Goal: Task Accomplishment & Management: Manage account settings

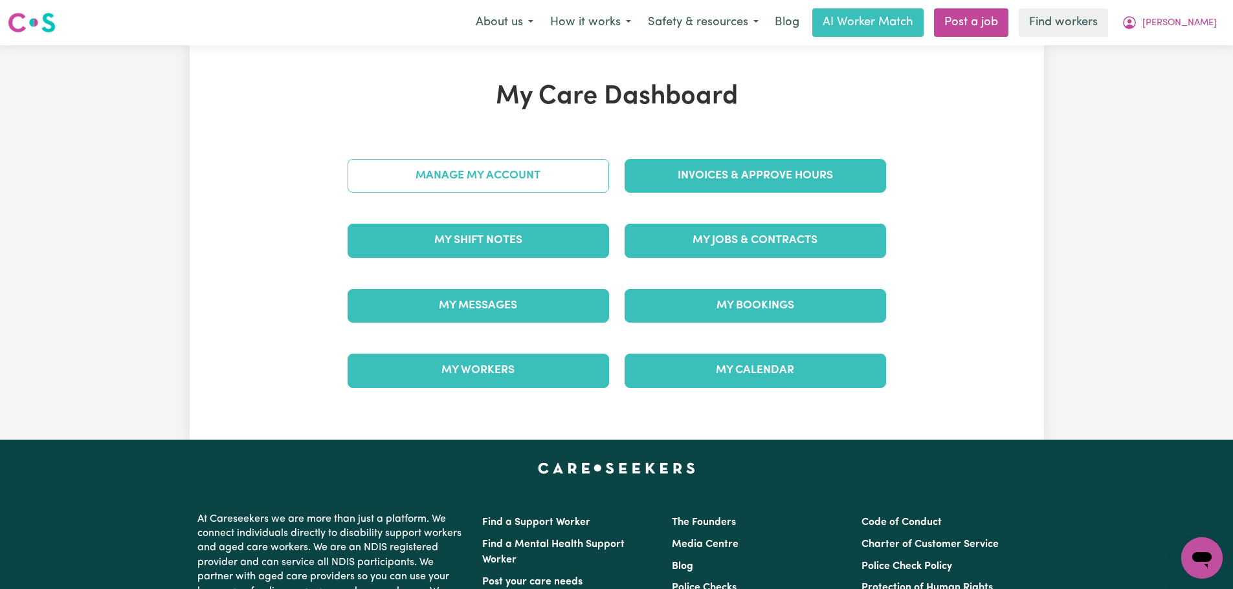
click at [534, 178] on link "Manage My Account" at bounding box center [477, 176] width 261 height 34
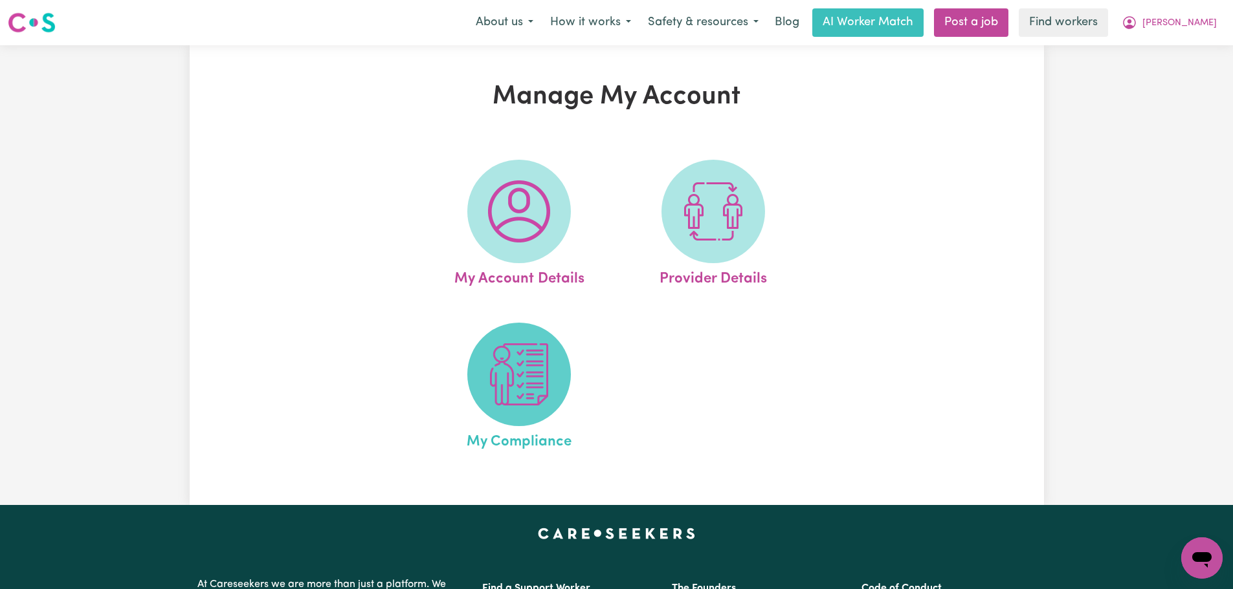
click at [511, 372] on img at bounding box center [519, 375] width 62 height 62
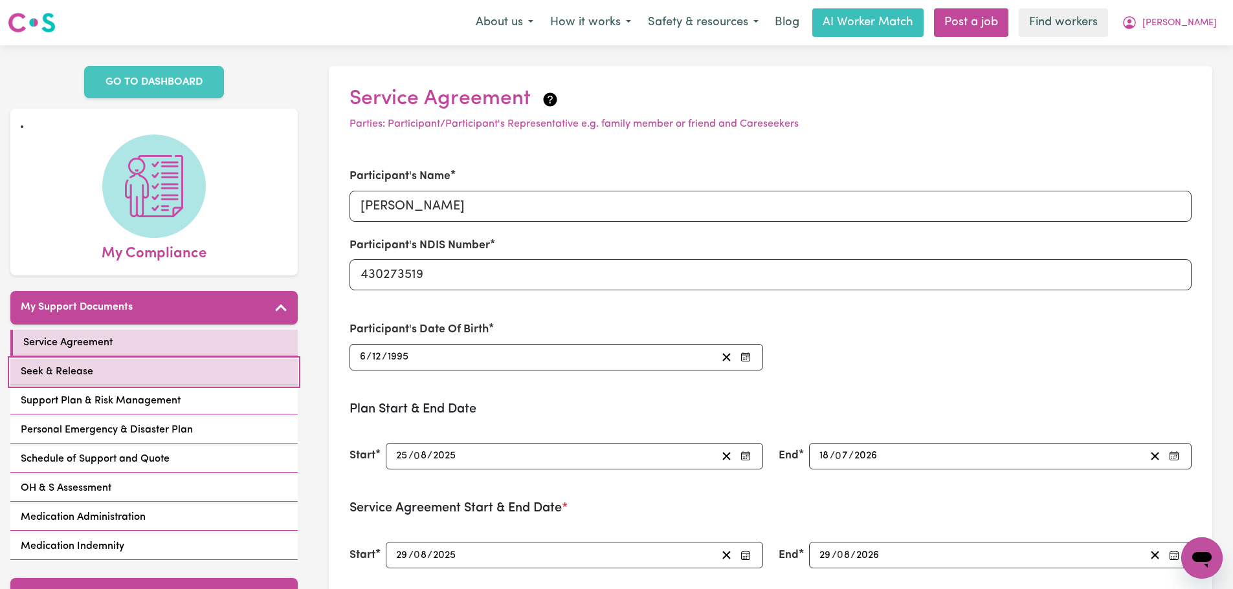
click at [127, 362] on link "Seek & Release" at bounding box center [153, 372] width 287 height 27
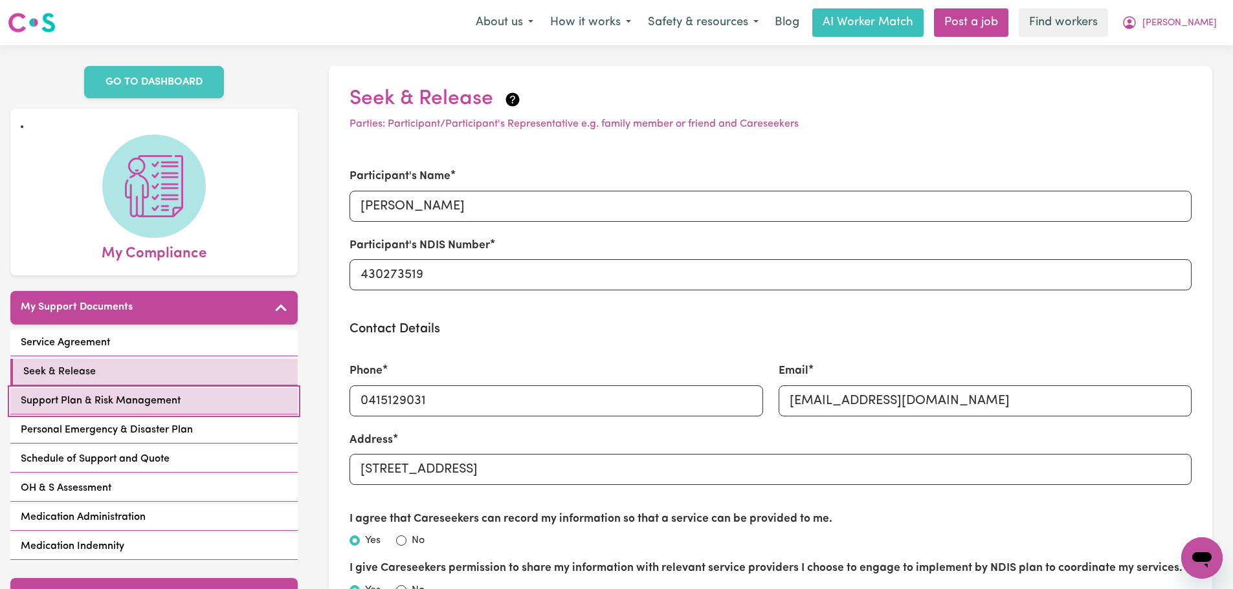
click at [181, 414] on link "Support Plan & Risk Management" at bounding box center [153, 401] width 287 height 27
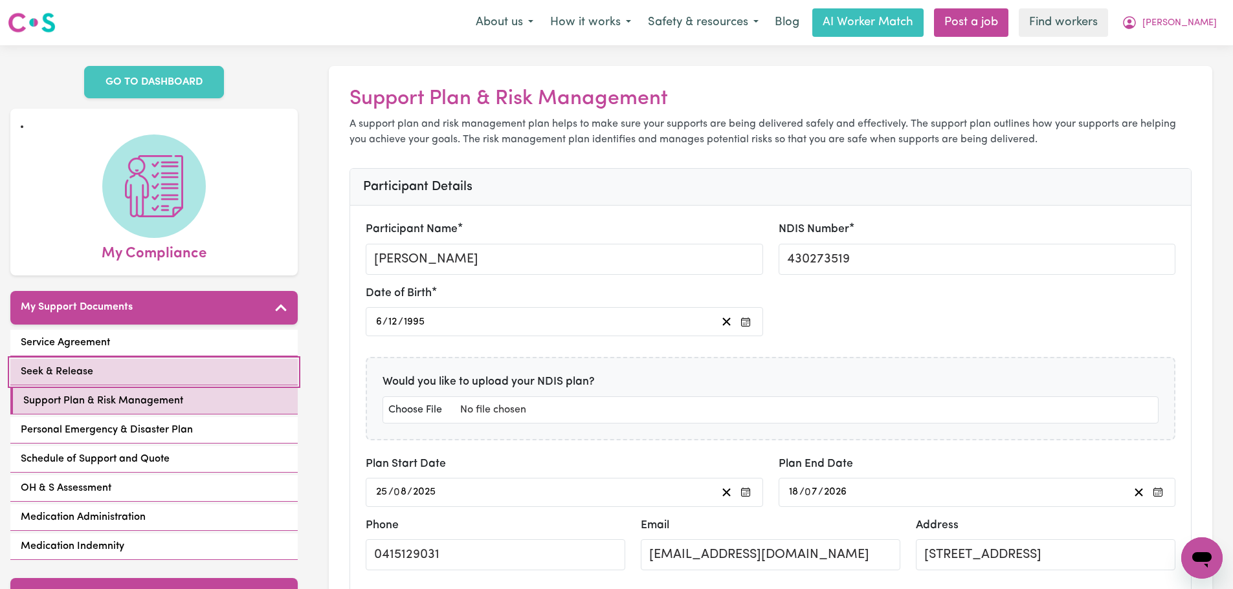
click at [212, 372] on link "Seek & Release" at bounding box center [153, 372] width 287 height 27
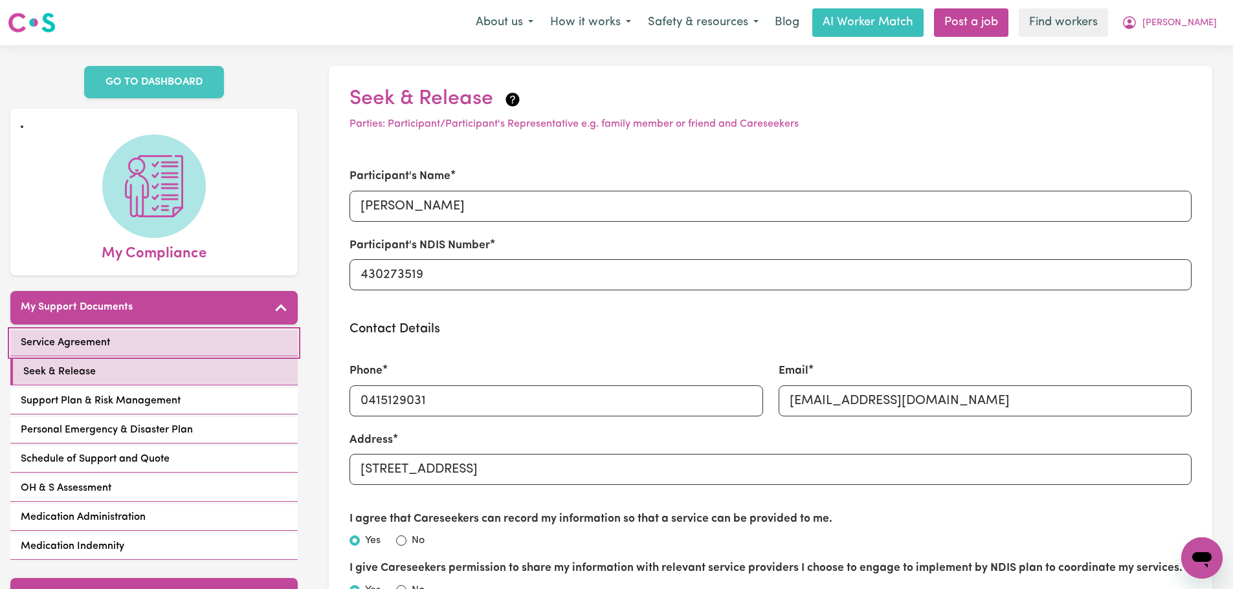
click at [189, 340] on link "Service Agreement" at bounding box center [153, 343] width 287 height 27
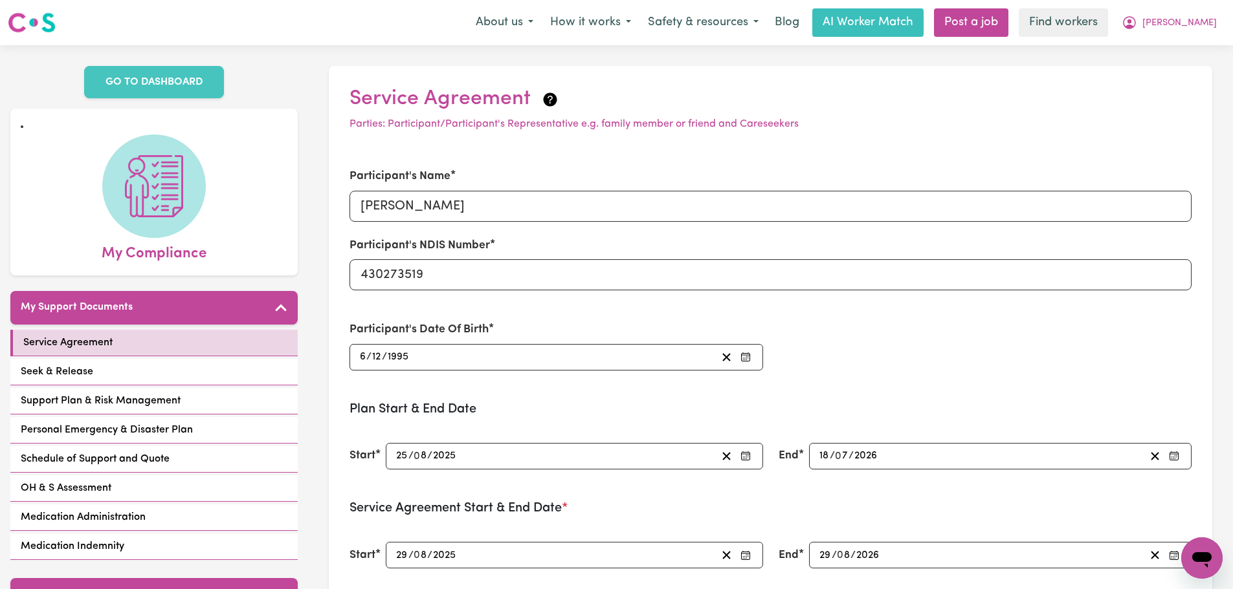
click at [168, 415] on div "Service Agreement Seek & Release Support Plan & Risk Management Personal Emerge…" at bounding box center [153, 446] width 287 height 233
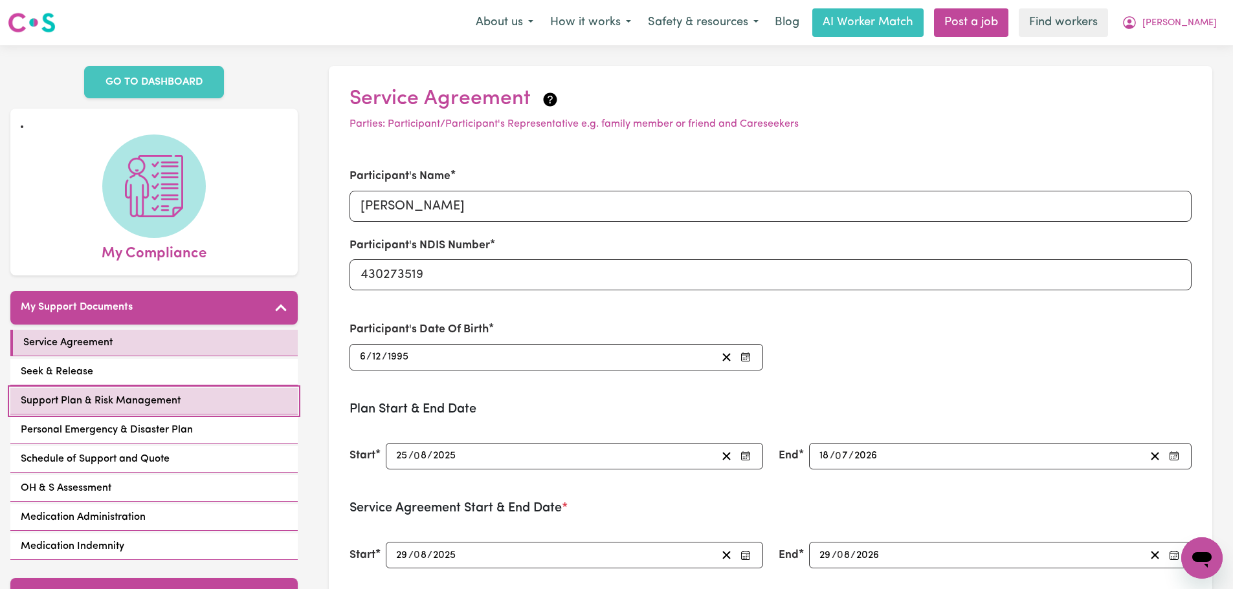
click at [219, 401] on link "Support Plan & Risk Management" at bounding box center [153, 401] width 287 height 27
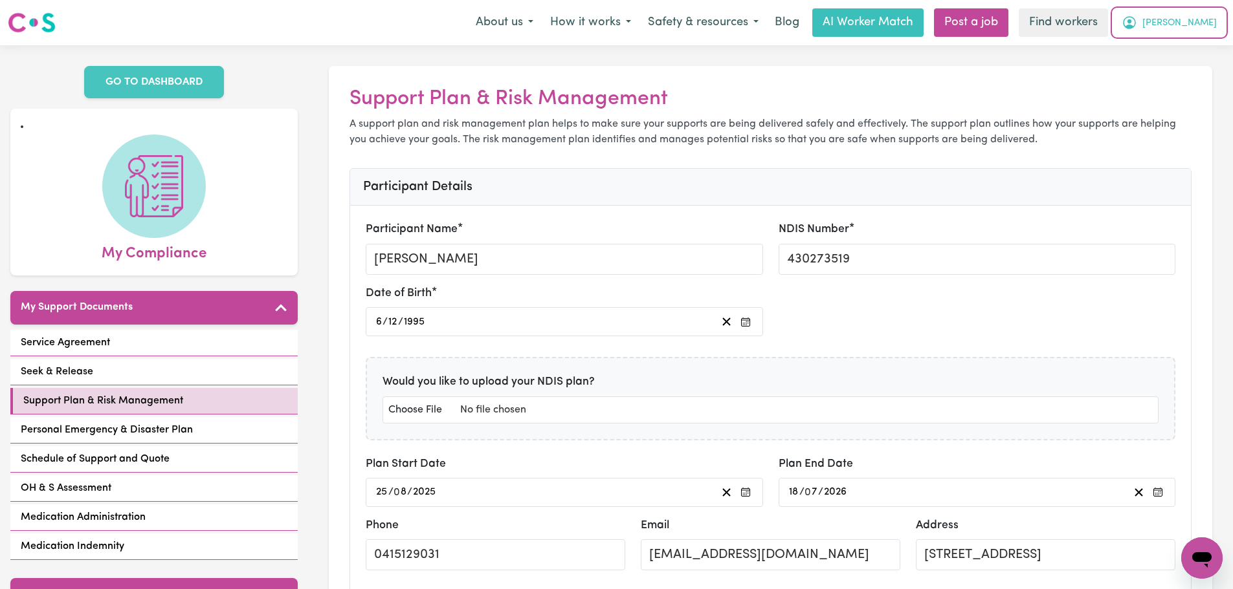
click at [1197, 28] on span "[PERSON_NAME]" at bounding box center [1179, 23] width 74 height 14
click at [1187, 51] on link "My Dashboard" at bounding box center [1173, 50] width 102 height 25
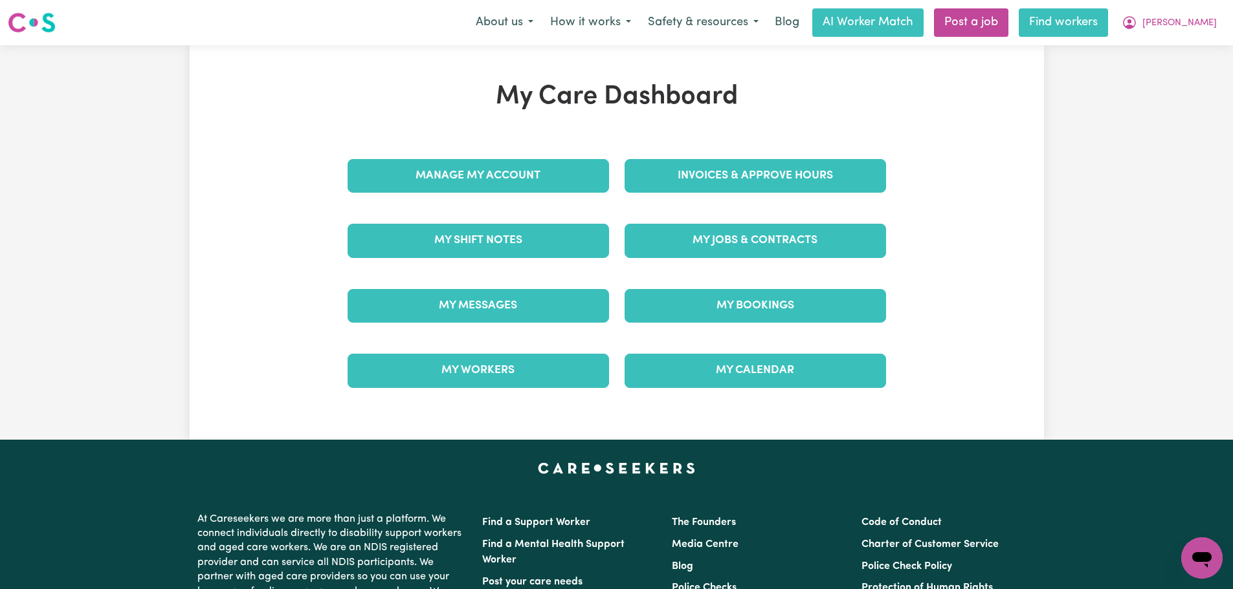
click at [1108, 27] on link "Find workers" at bounding box center [1062, 22] width 89 height 28
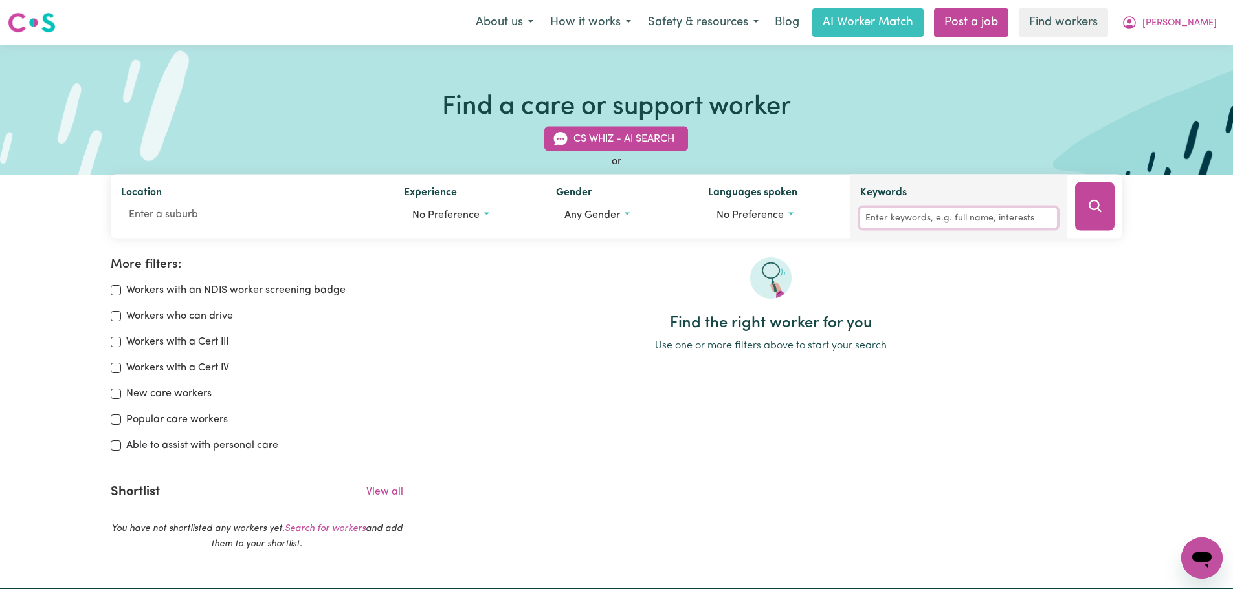
click at [938, 211] on input "Keywords" at bounding box center [958, 218] width 197 height 20
type input "[PERSON_NAME]"
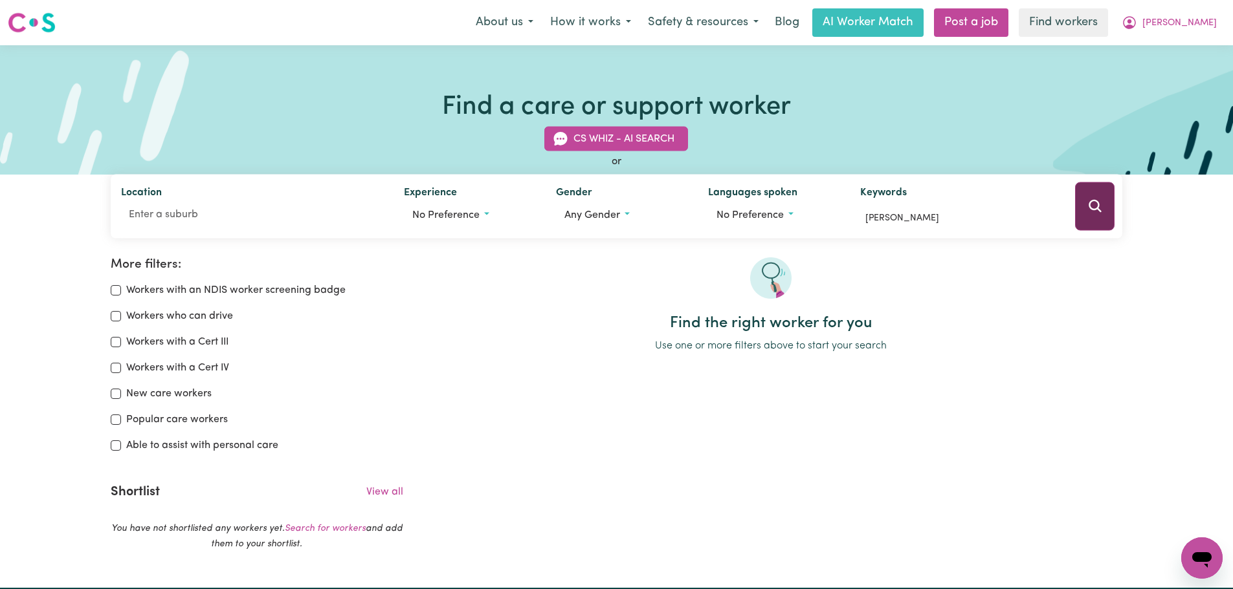
click at [1096, 197] on button "Search" at bounding box center [1094, 206] width 39 height 49
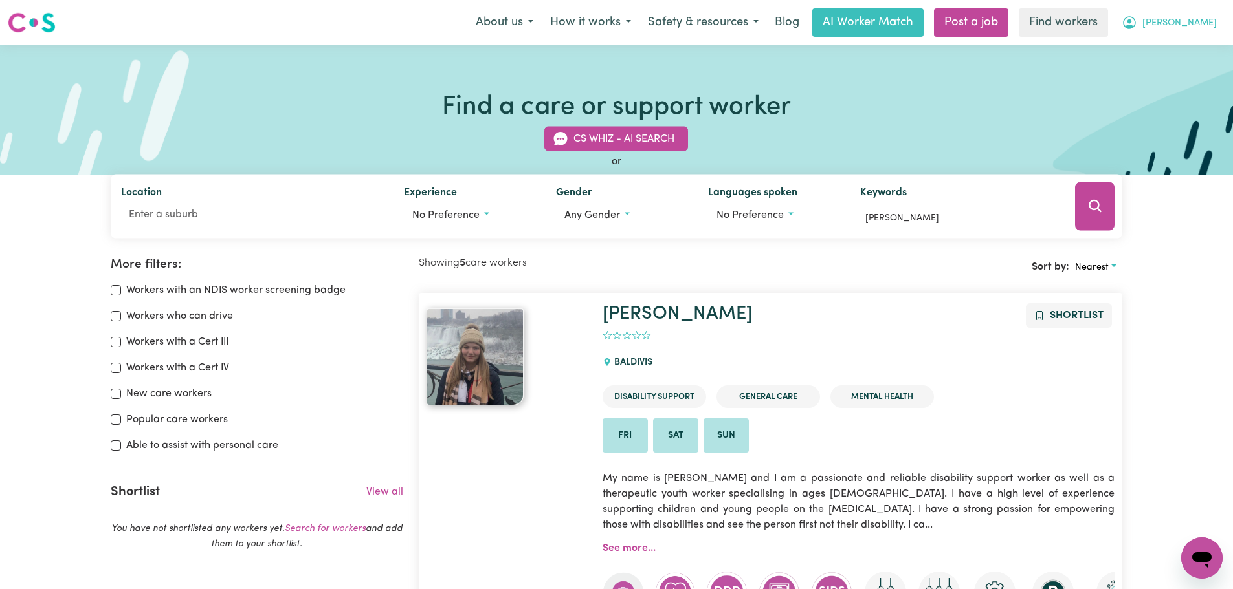
click at [1185, 28] on span "[PERSON_NAME]" at bounding box center [1179, 23] width 74 height 14
click at [1187, 52] on link "My Dashboard" at bounding box center [1173, 50] width 102 height 25
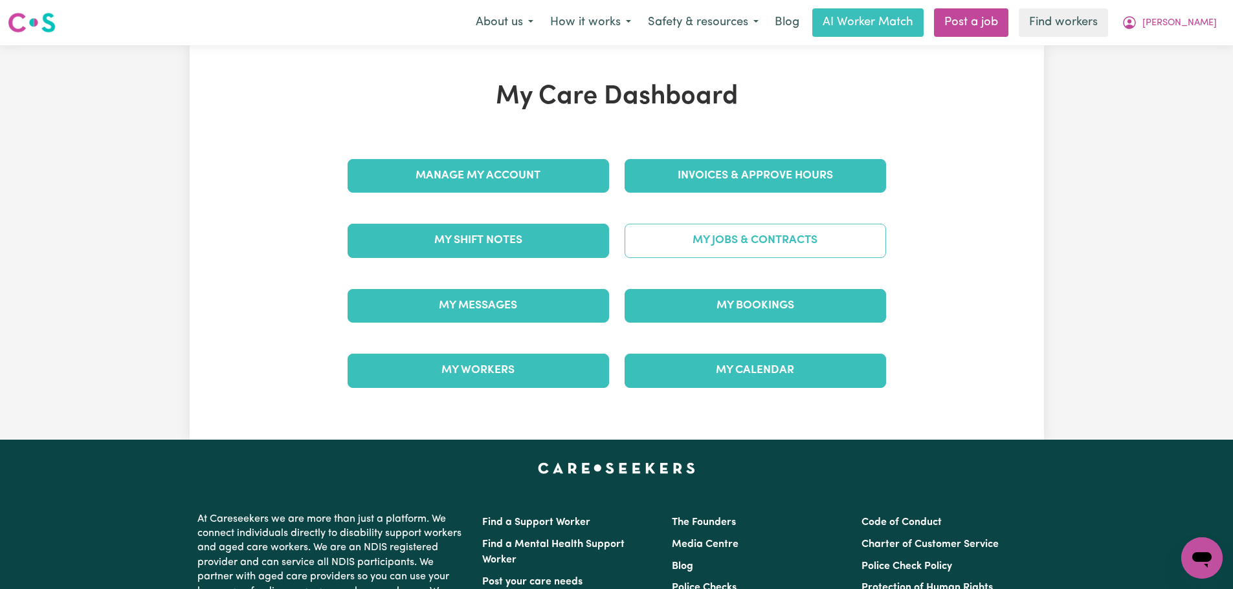
click at [727, 252] on link "My Jobs & Contracts" at bounding box center [754, 241] width 261 height 34
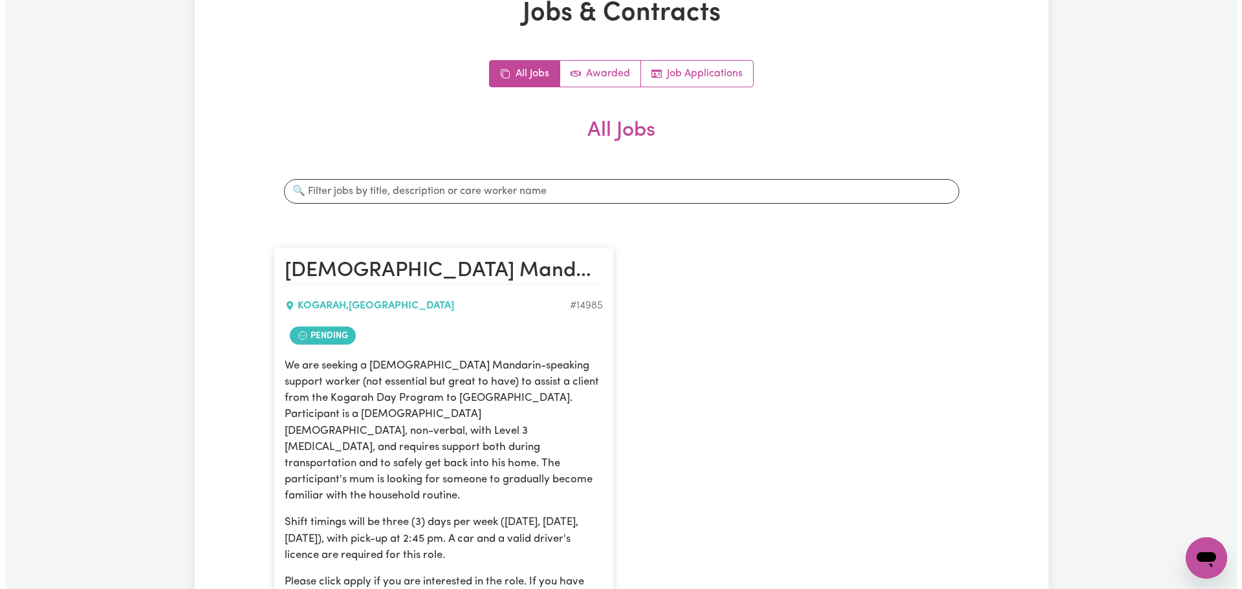
scroll to position [259, 0]
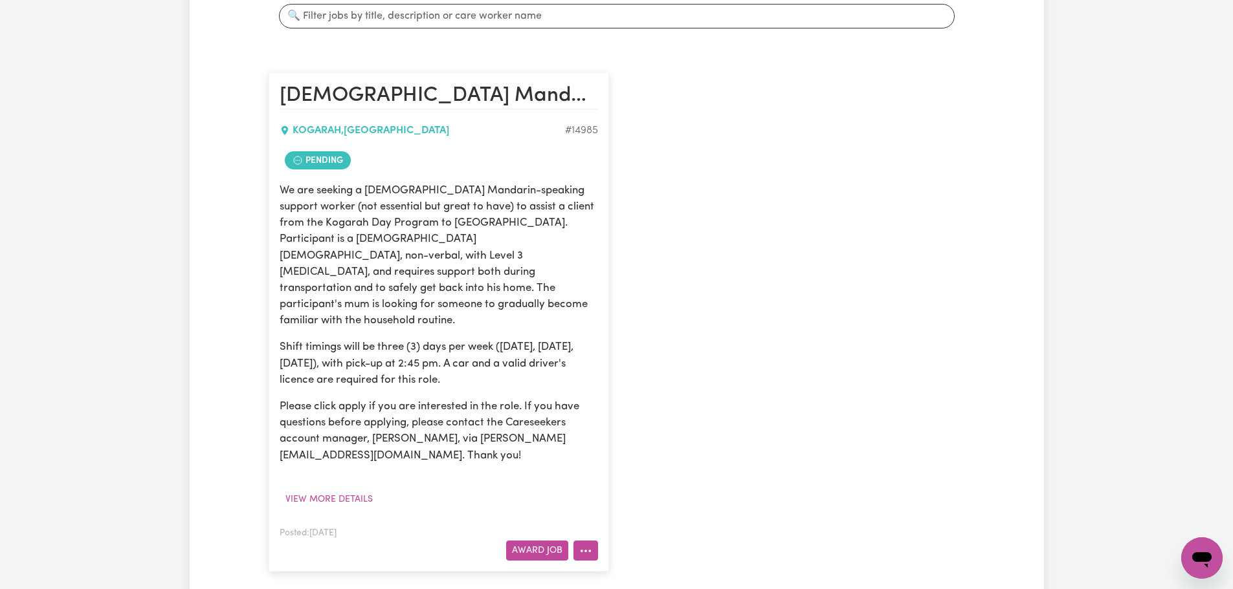
click at [582, 545] on icon "More options" at bounding box center [585, 551] width 13 height 13
click at [538, 541] on button "Award Job" at bounding box center [537, 551] width 62 height 20
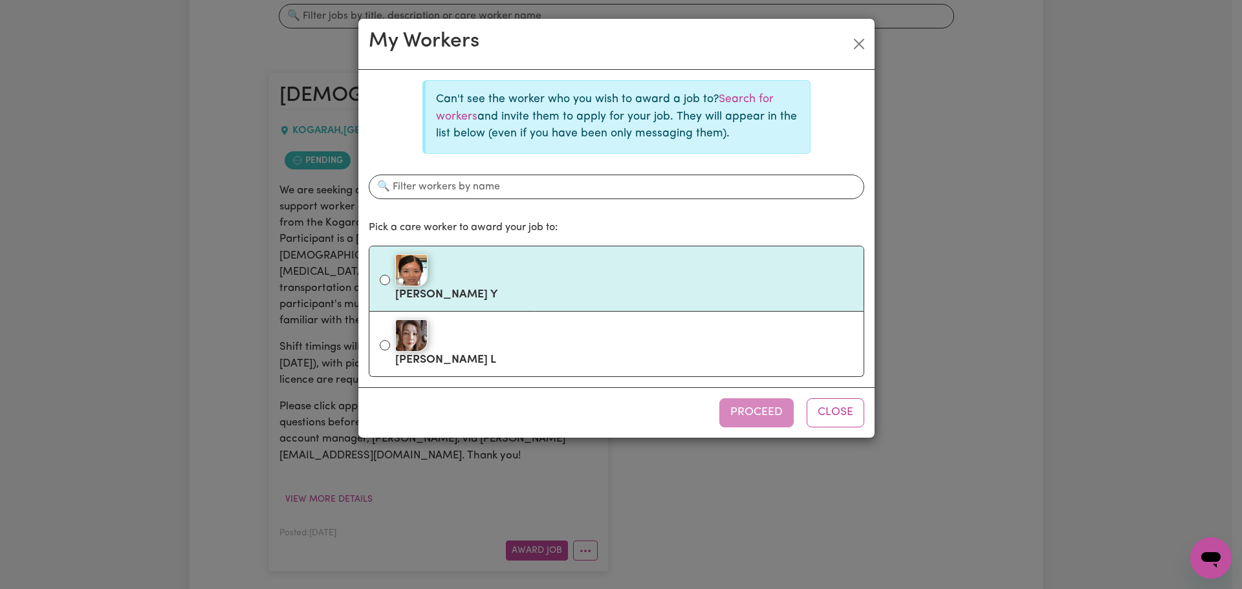
click at [480, 288] on label "[PERSON_NAME]" at bounding box center [624, 279] width 458 height 54
click at [390, 285] on input "[PERSON_NAME]" at bounding box center [385, 280] width 10 height 10
radio input "true"
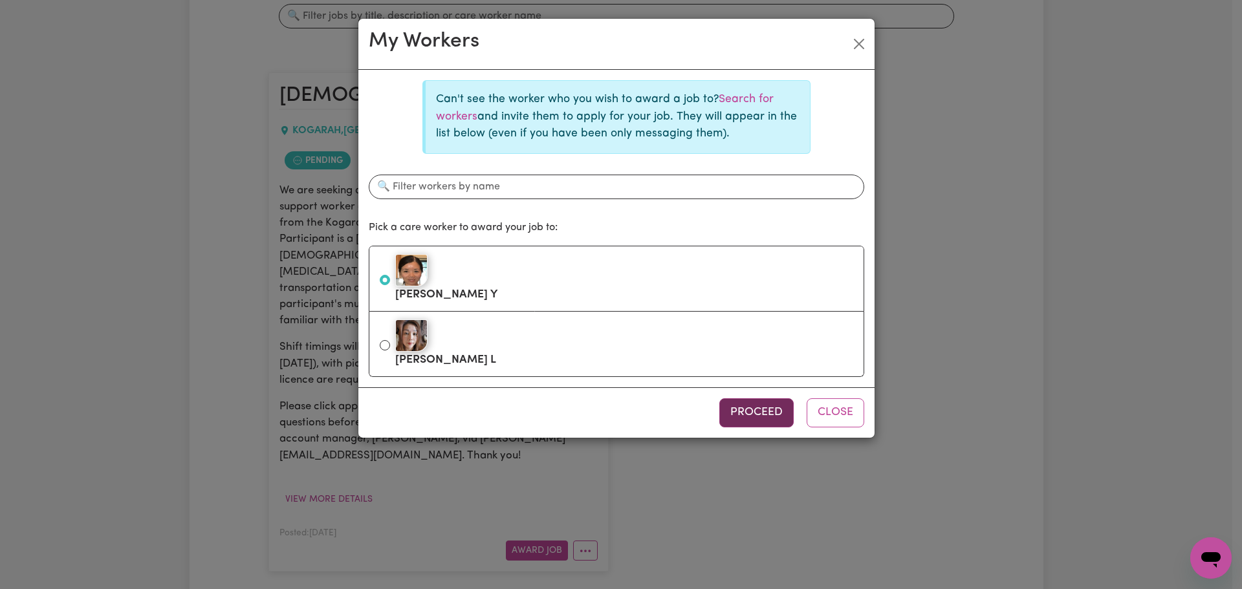
click at [739, 405] on button "Proceed" at bounding box center [757, 413] width 74 height 28
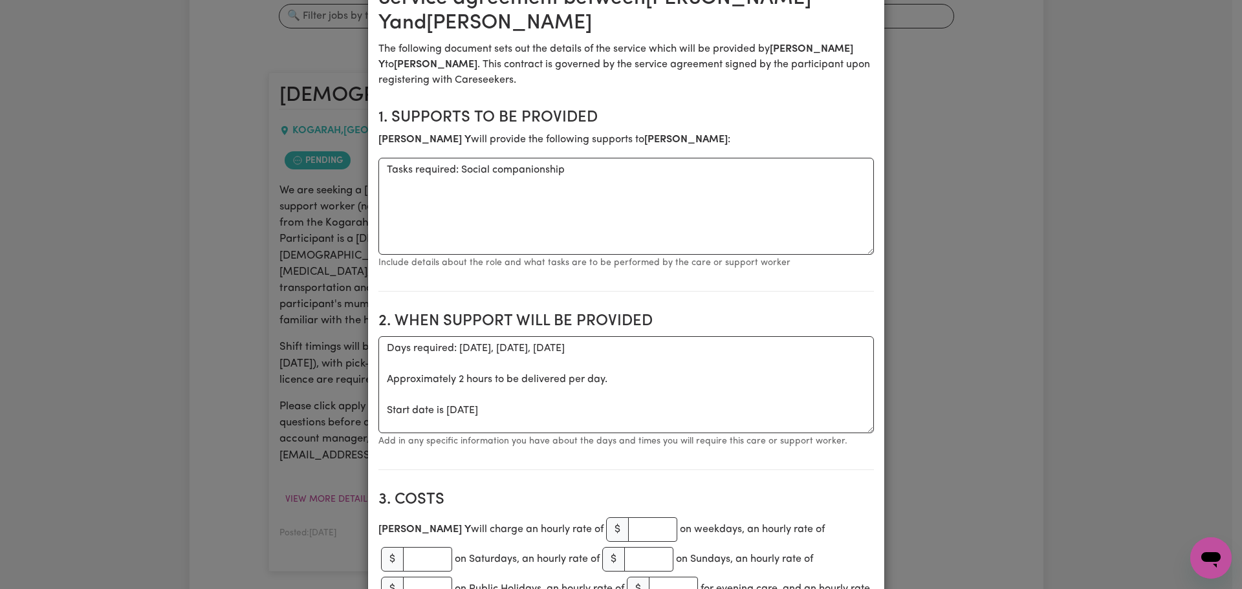
scroll to position [194, 0]
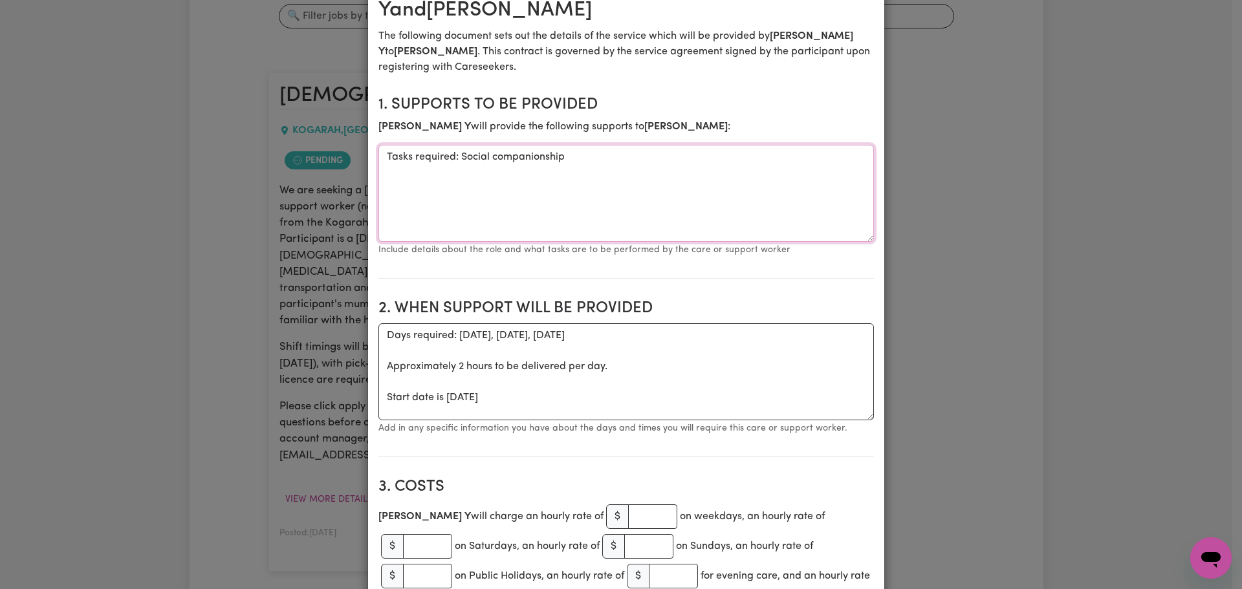
click at [592, 157] on textarea "Tasks required: Social companionship" at bounding box center [627, 193] width 496 height 97
type textarea "Tasks required: Social companionship and community access"
drag, startPoint x: 607, startPoint y: 337, endPoint x: 496, endPoint y: 335, distance: 111.3
click at [496, 335] on textarea "Days required: [DATE], [DATE], [DATE] Approximately 2 hours to be delivered per…" at bounding box center [627, 372] width 496 height 97
drag, startPoint x: 578, startPoint y: 396, endPoint x: 489, endPoint y: 397, distance: 89.3
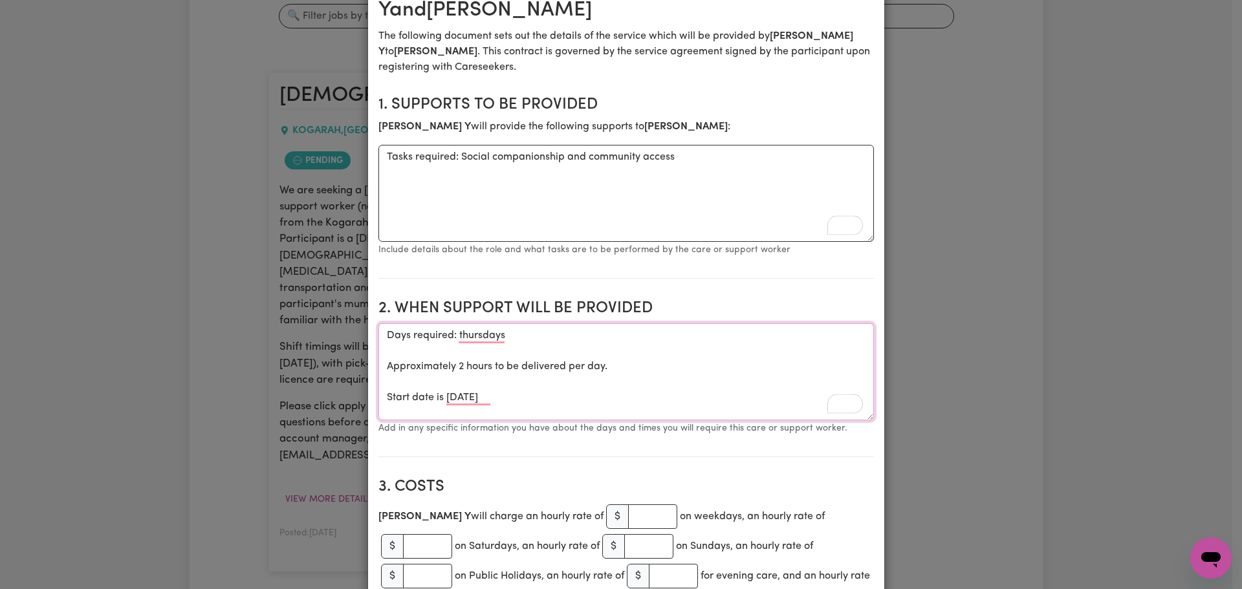
click at [489, 397] on textarea "Days required: thursdays Approximately 2 hours to be delivered per day. Start d…" at bounding box center [627, 372] width 496 height 97
type textarea "Days required: thursdays Approximately 2 hours to be delivered per day. Start d…"
click at [628, 517] on input "number" at bounding box center [652, 517] width 49 height 25
type input "55"
click at [624, 468] on section "3. Costs [PERSON_NAME] Y will charge an hourly rate of $ 55 on weekdays, an hou…" at bounding box center [627, 570] width 496 height 204
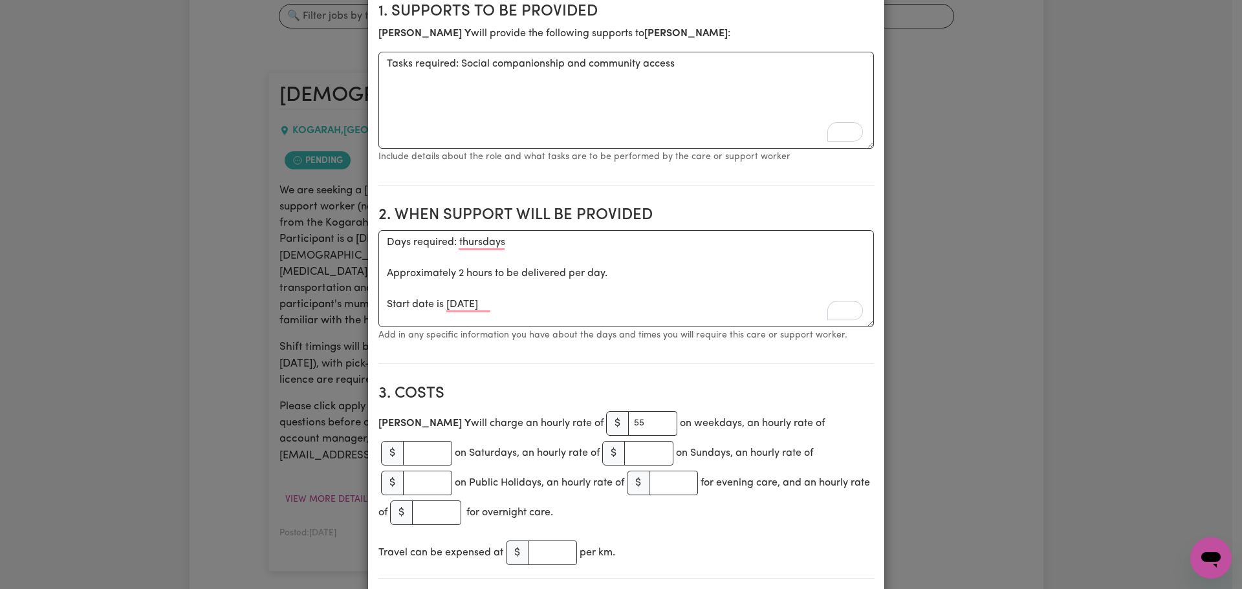
scroll to position [453, 0]
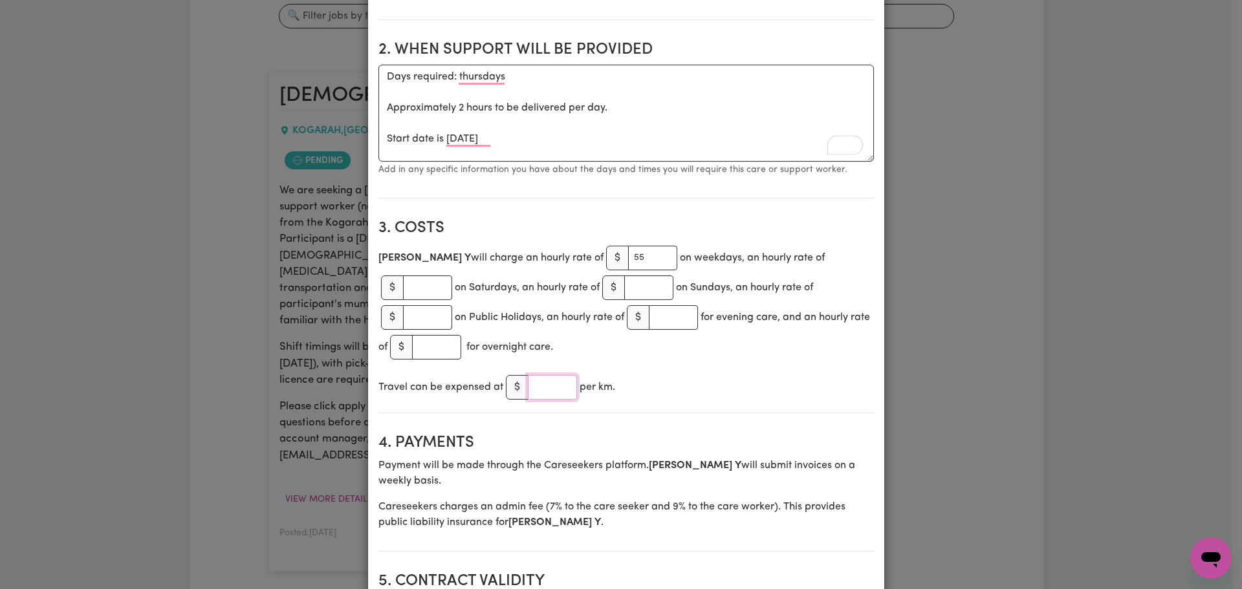
click at [550, 375] on input "number" at bounding box center [552, 387] width 49 height 25
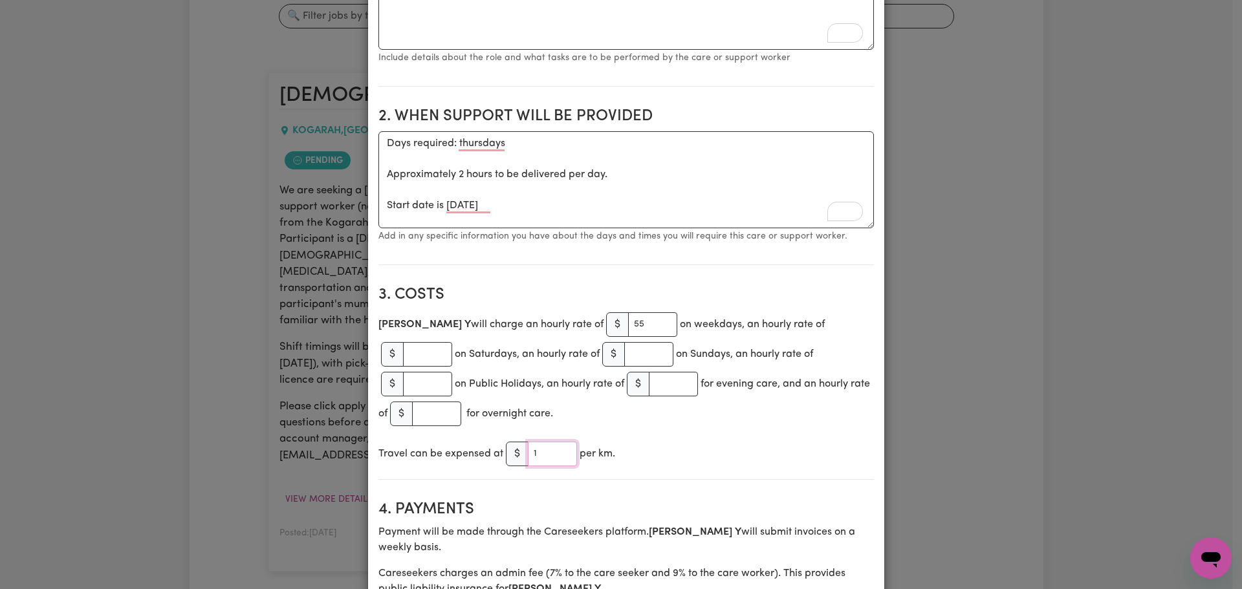
type input "1"
click at [681, 439] on div "Travel can be expensed at $ 1 per km." at bounding box center [627, 454] width 496 height 30
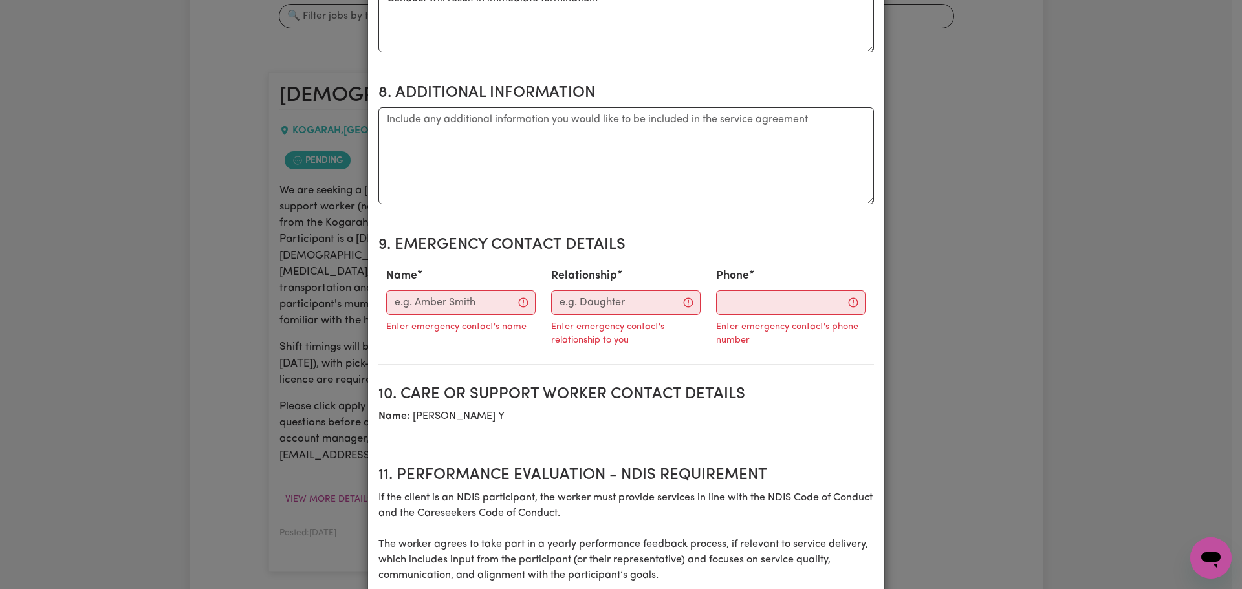
scroll to position [1486, 0]
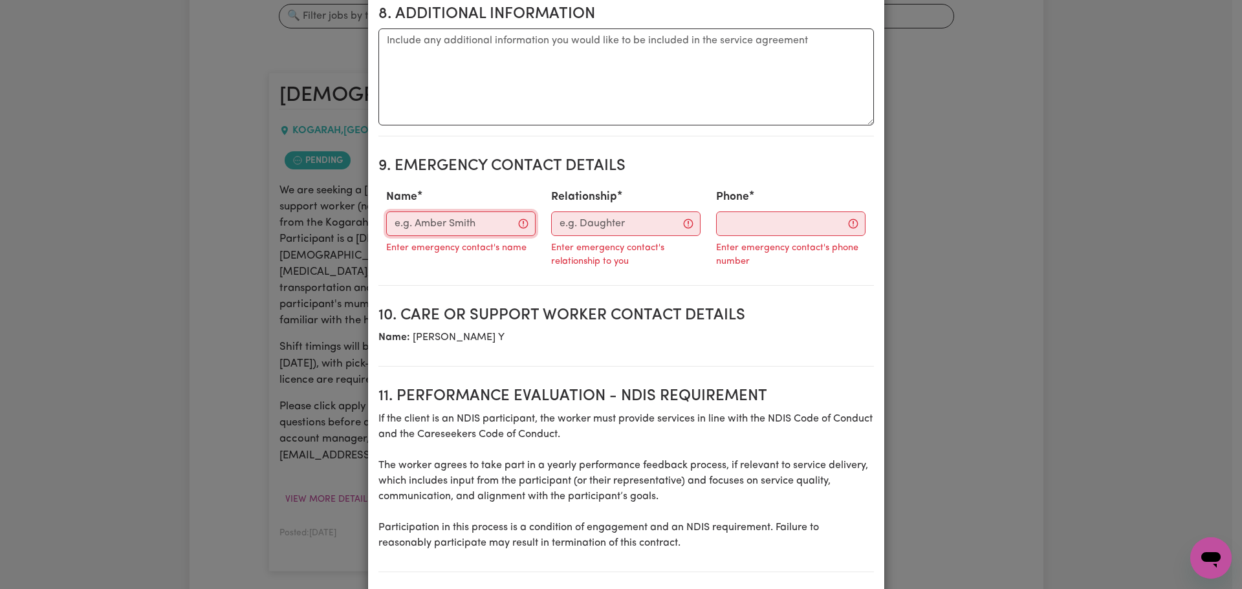
click at [426, 212] on input "Name" at bounding box center [460, 224] width 149 height 25
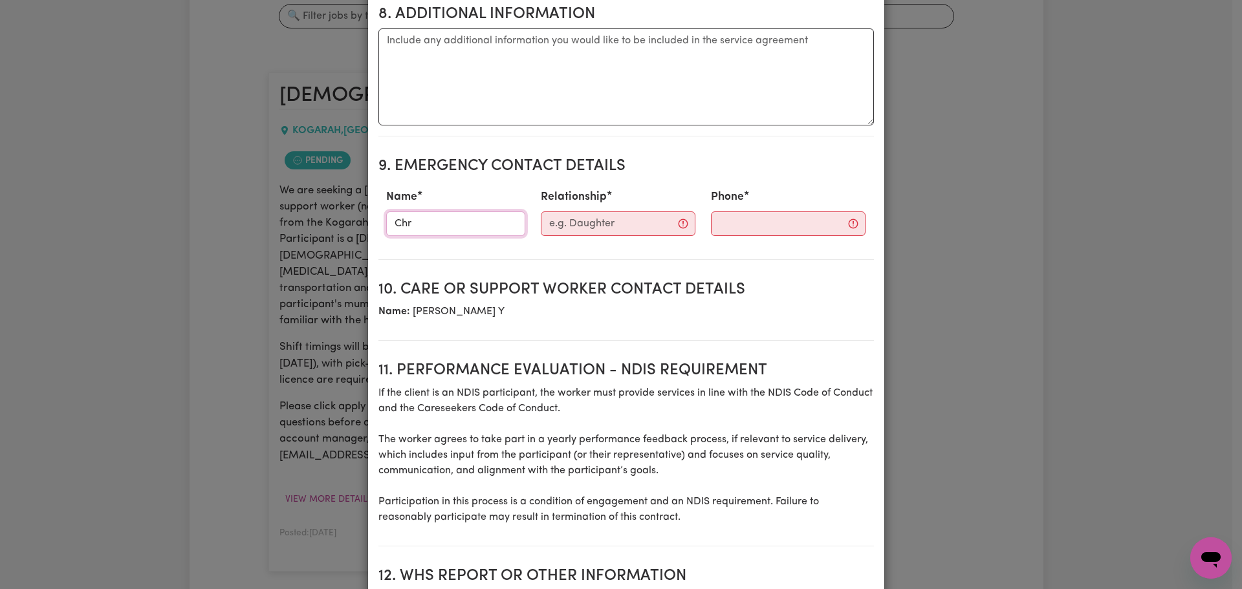
type input "[PERSON_NAME]"
click at [590, 212] on input "Relationship" at bounding box center [618, 224] width 155 height 25
type input "Mother"
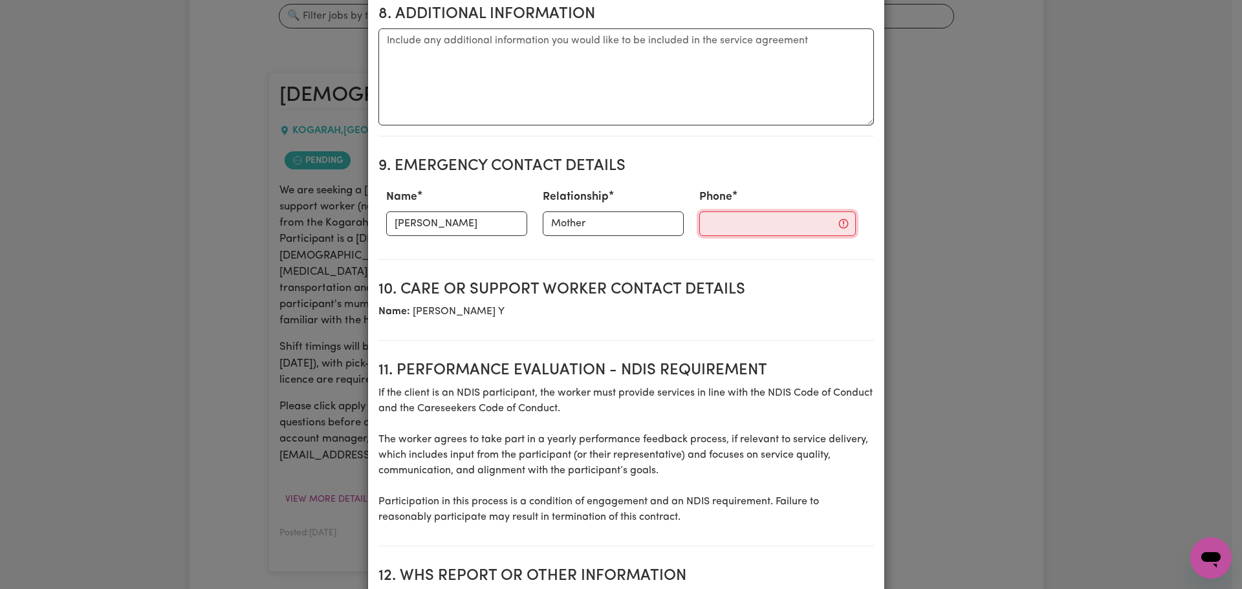
click at [723, 212] on input "Phone" at bounding box center [777, 224] width 157 height 25
paste input "0415129031"
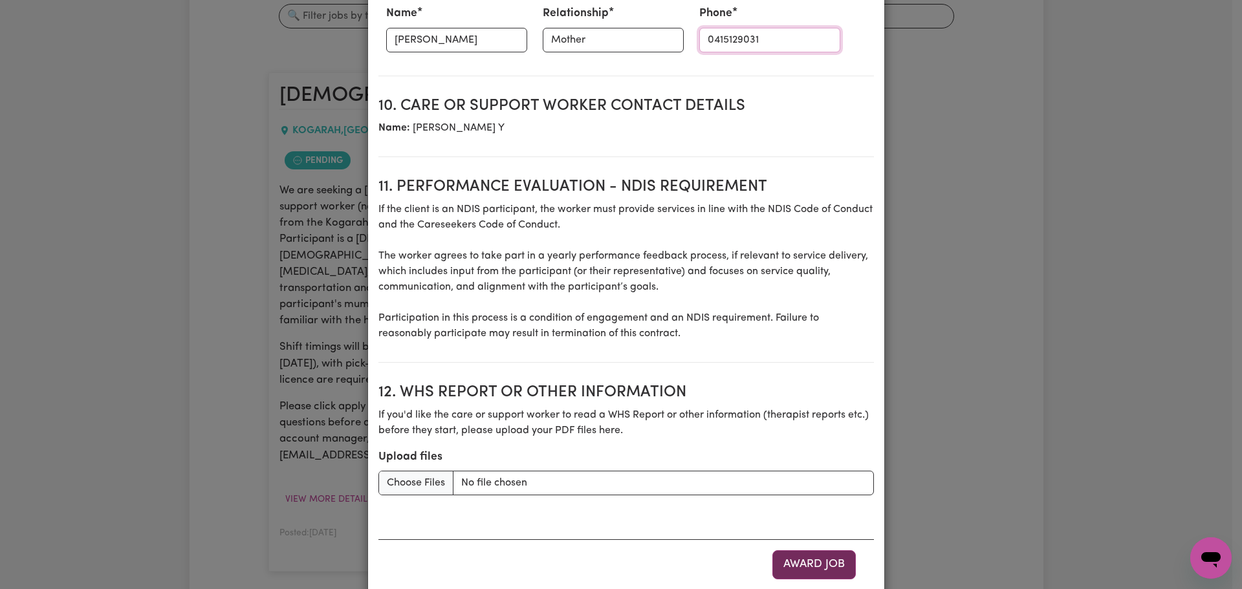
type input "0415129031"
click at [816, 551] on button "Award Job" at bounding box center [814, 565] width 83 height 28
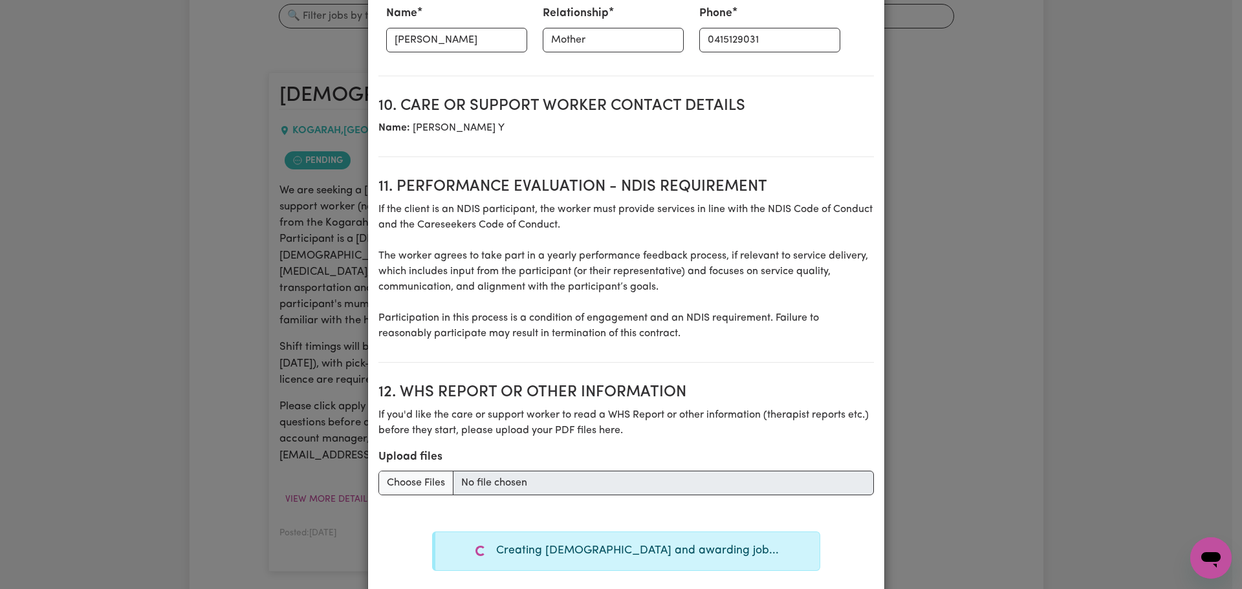
type textarea "Tasks required: Social companionship"
type textarea "Days required: [DATE], [DATE], [DATE] Approximately 2 hours to be delivered per…"
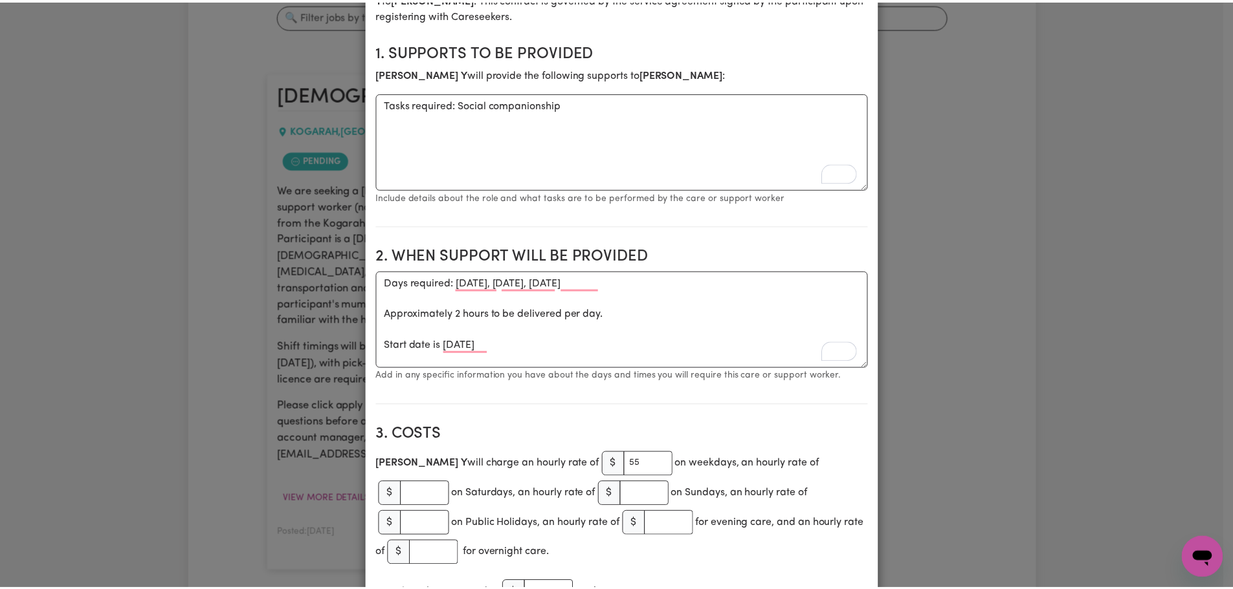
scroll to position [0, 0]
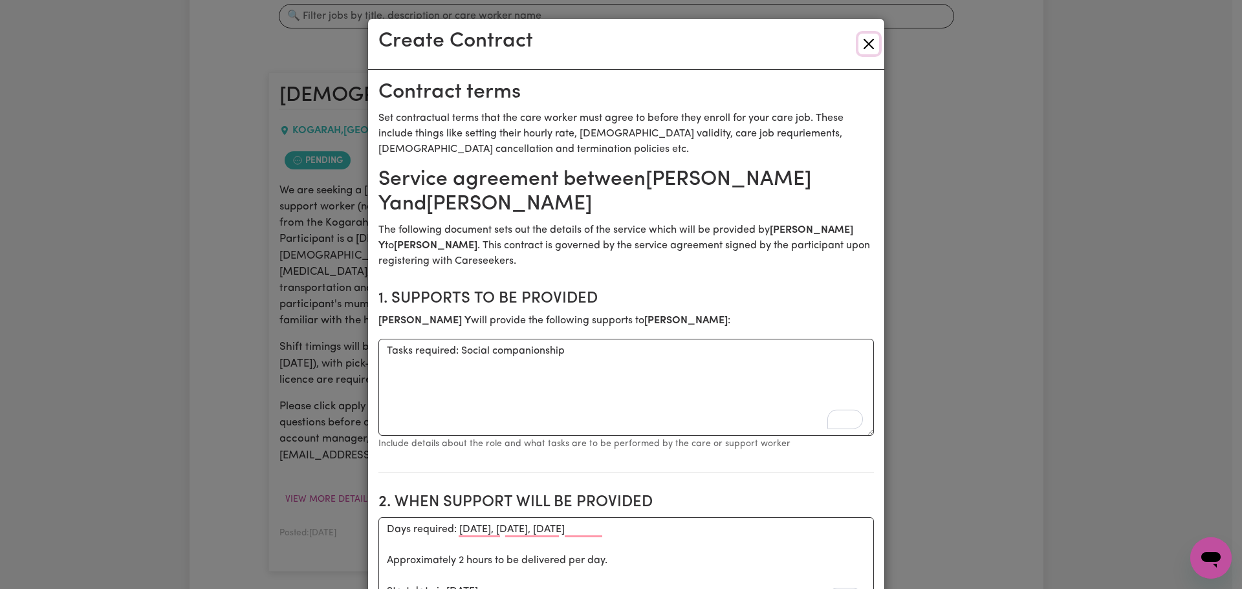
click at [860, 48] on button "Close" at bounding box center [869, 44] width 21 height 21
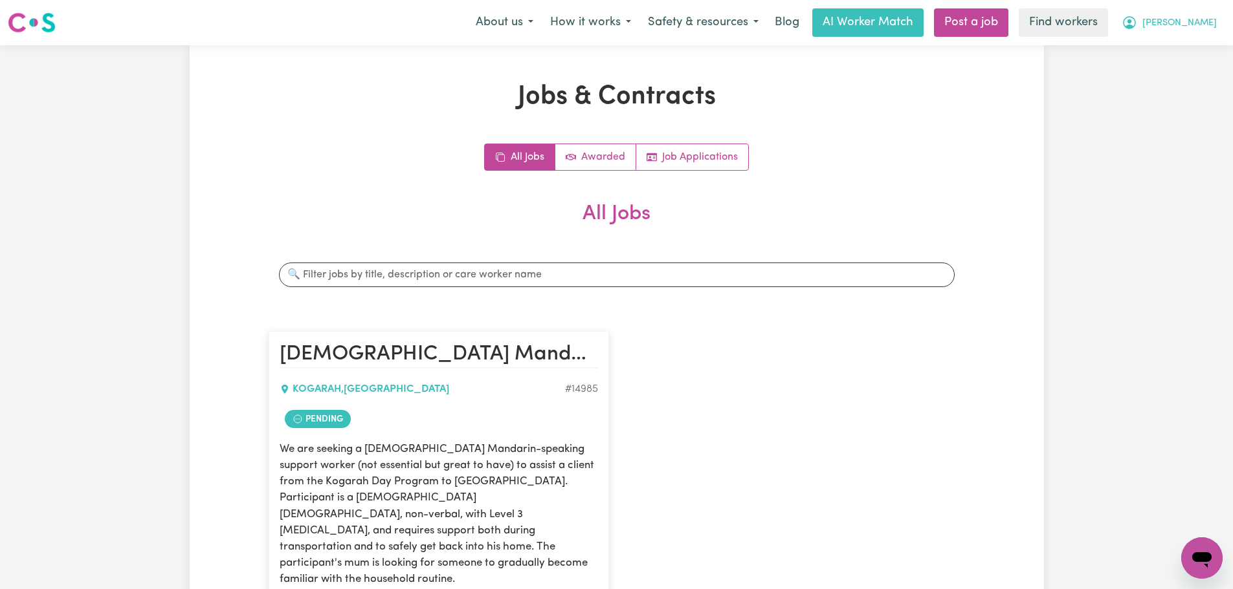
click at [1216, 23] on button "[PERSON_NAME]" at bounding box center [1169, 22] width 112 height 27
click at [1180, 67] on link "Logout" at bounding box center [1173, 74] width 102 height 25
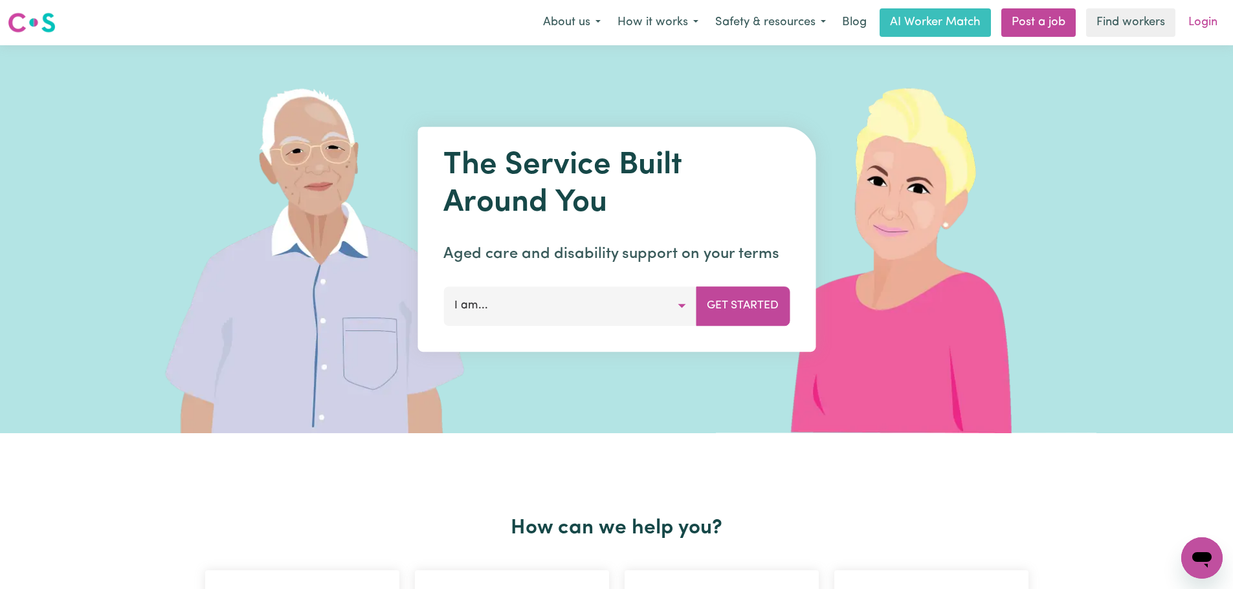
click at [1198, 23] on link "Login" at bounding box center [1202, 22] width 45 height 28
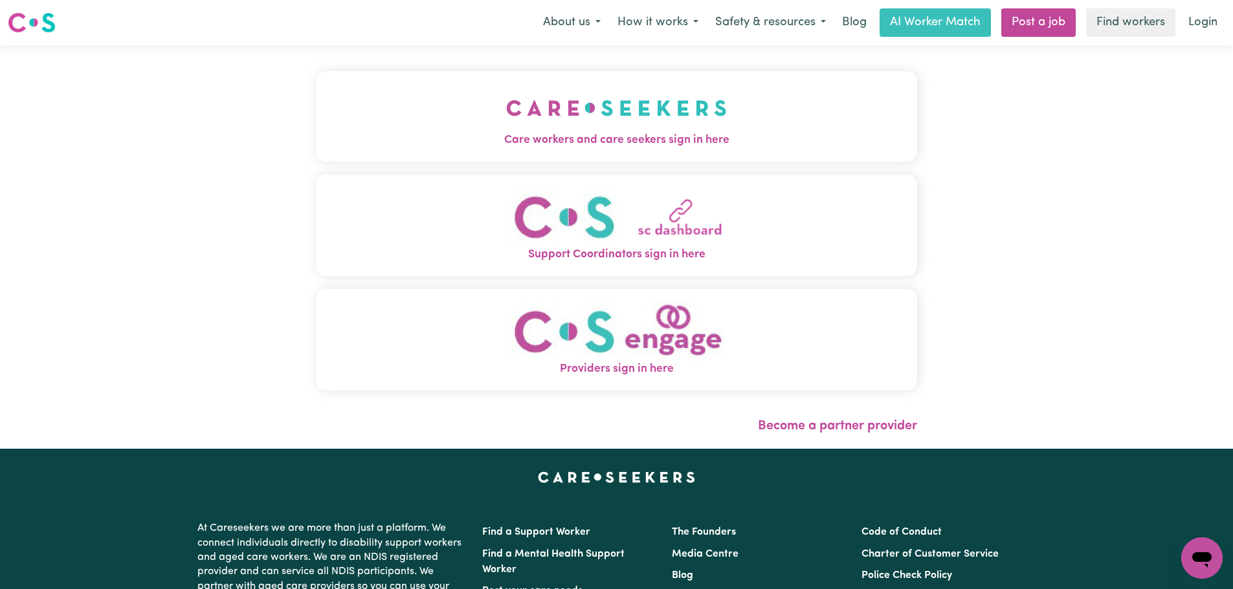
click at [516, 125] on button "Care workers and care seekers sign in here" at bounding box center [616, 116] width 601 height 91
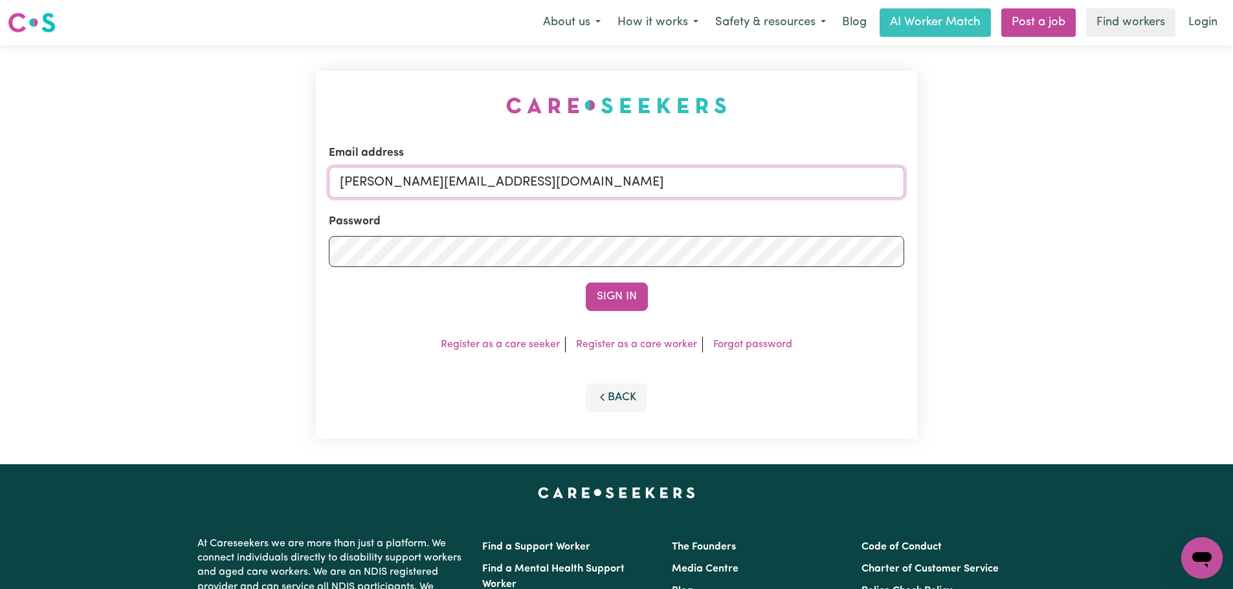
click at [607, 193] on input "[PERSON_NAME][EMAIL_ADDRESS][DOMAIN_NAME]" at bounding box center [616, 182] width 575 height 31
drag, startPoint x: 640, startPoint y: 183, endPoint x: 467, endPoint y: 197, distance: 173.3
click at [410, 179] on input "superuser~ [EMAIL_ADDRESS][DOMAIN_NAME]" at bounding box center [616, 182] width 575 height 31
drag, startPoint x: 421, startPoint y: 181, endPoint x: 428, endPoint y: 178, distance: 7.8
click at [423, 180] on input "superuser~ [EMAIL_ADDRESS][DOMAIN_NAME]" at bounding box center [616, 182] width 575 height 31
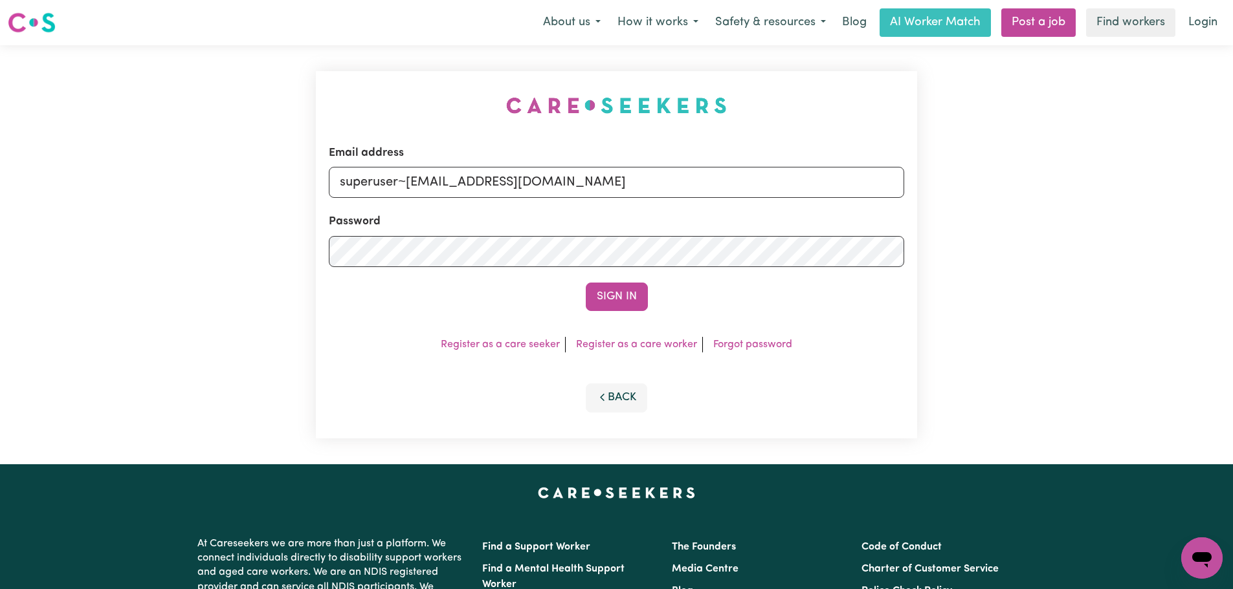
type input "superuser~[EMAIL_ADDRESS][DOMAIN_NAME]"
click at [638, 313] on div "Email address superuser~[EMAIL_ADDRESS][DOMAIN_NAME] Password Sign In Register …" at bounding box center [616, 255] width 601 height 368
click at [632, 302] on button "Sign In" at bounding box center [617, 297] width 62 height 28
